Goal: Task Accomplishment & Management: Complete application form

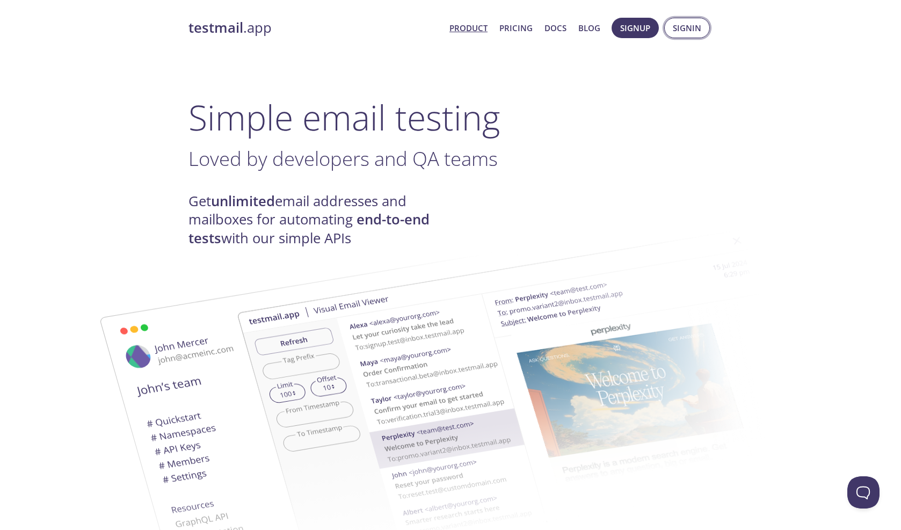
click at [683, 25] on span "Signin" at bounding box center [687, 28] width 28 height 14
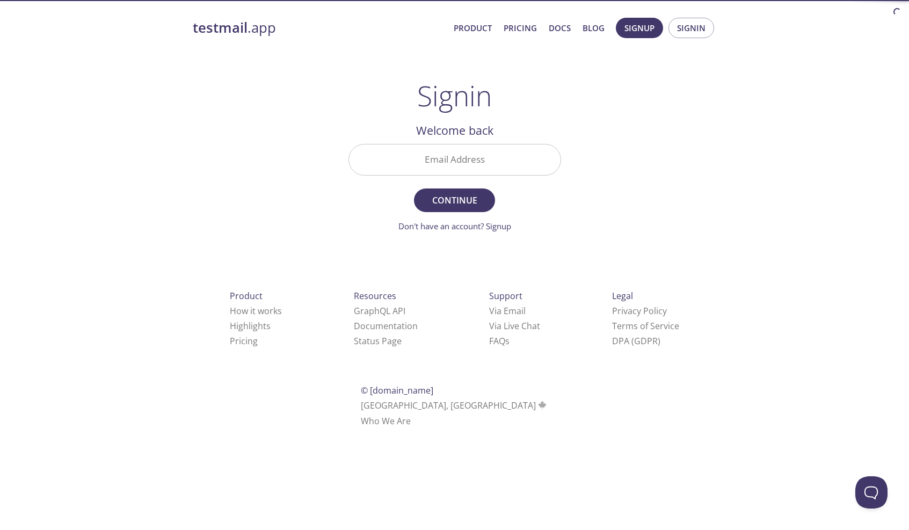
click at [461, 138] on h2 "Welcome back" at bounding box center [455, 130] width 213 height 18
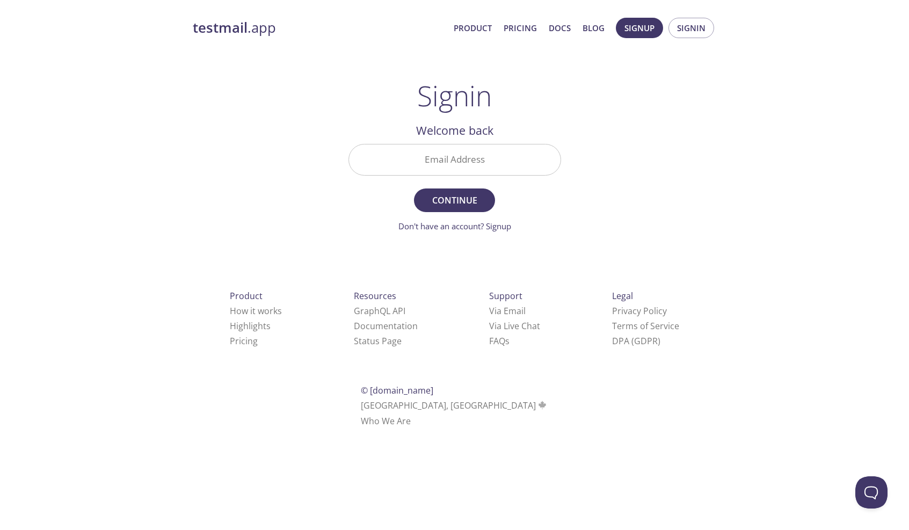
click at [463, 153] on input "Email Address" at bounding box center [455, 159] width 212 height 31
click at [326, 89] on div "testmail .app Product Pricing Docs Blog Signup Signin Signin Welcome back Email…" at bounding box center [455, 235] width 550 height 448
click at [650, 32] on span "Signup" at bounding box center [640, 28] width 30 height 14
